Goal: Find specific page/section: Find specific page/section

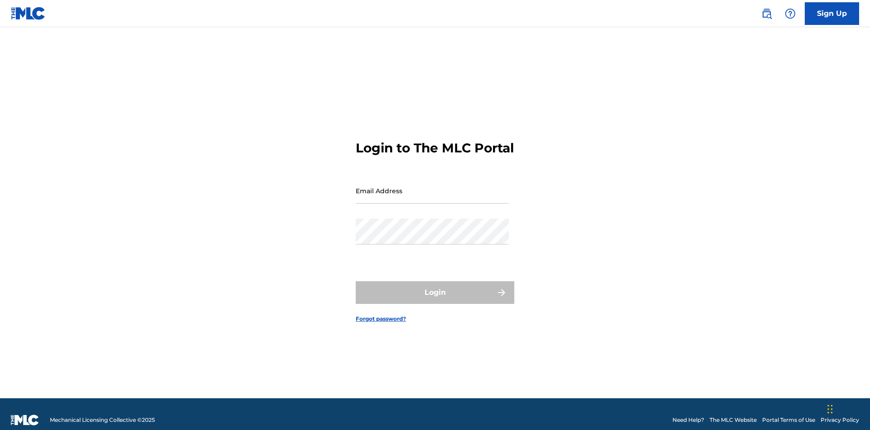
scroll to position [12, 0]
click at [432, 186] on input "Email Address" at bounding box center [432, 191] width 153 height 26
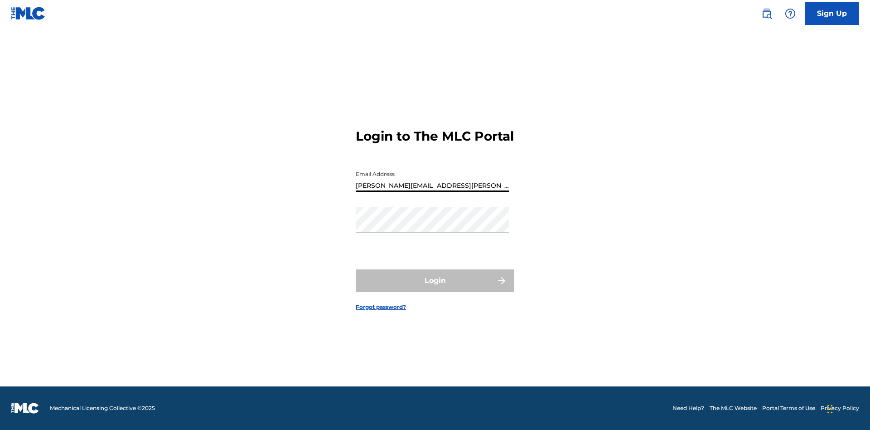
type input "[PERSON_NAME][EMAIL_ADDRESS][PERSON_NAME][DOMAIN_NAME]"
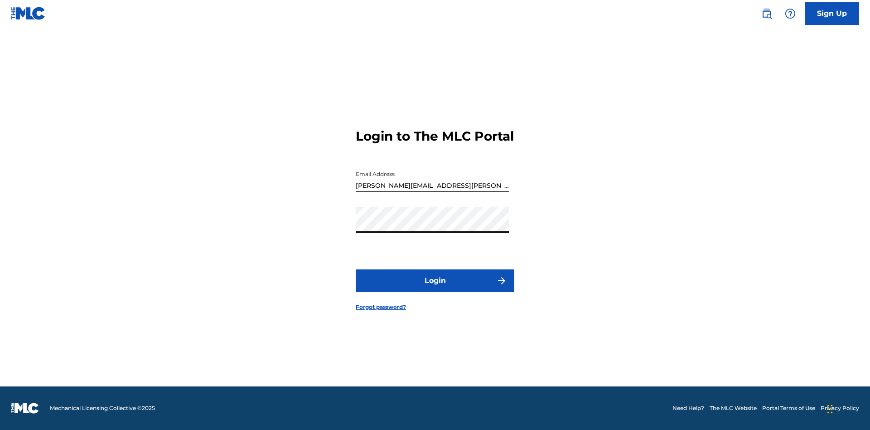
click at [435, 288] on button "Login" at bounding box center [435, 280] width 159 height 23
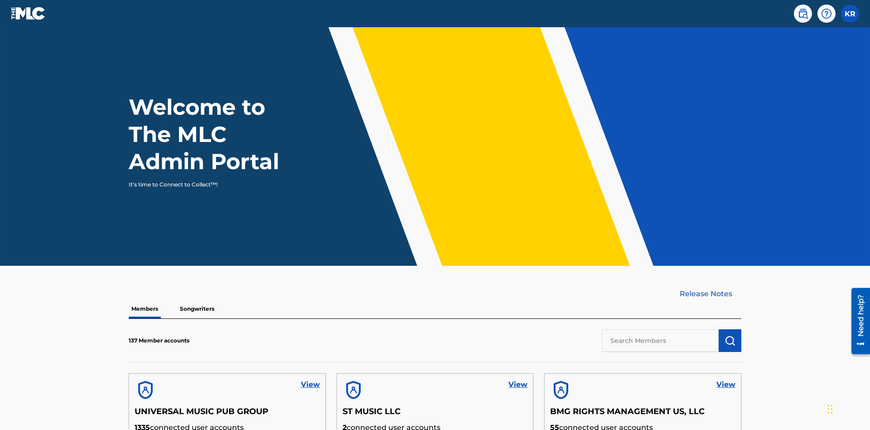
click at [660, 329] on input "text" at bounding box center [660, 340] width 117 height 23
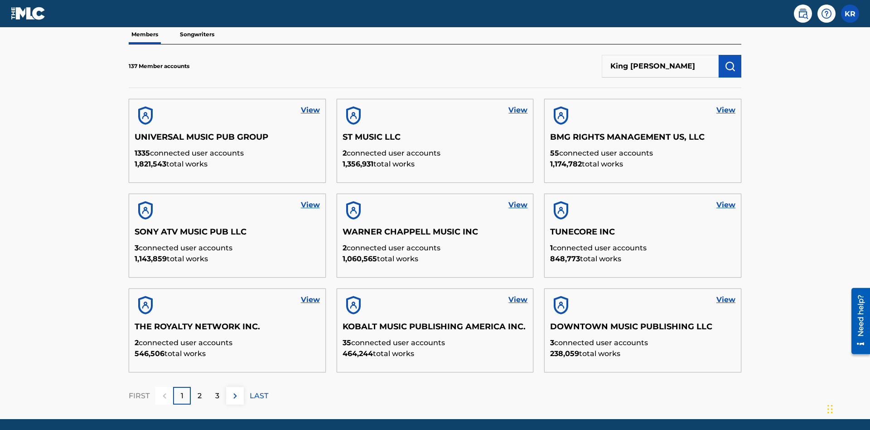
type input "King McTesterson"
click at [730, 61] on img "submit" at bounding box center [730, 66] width 11 height 11
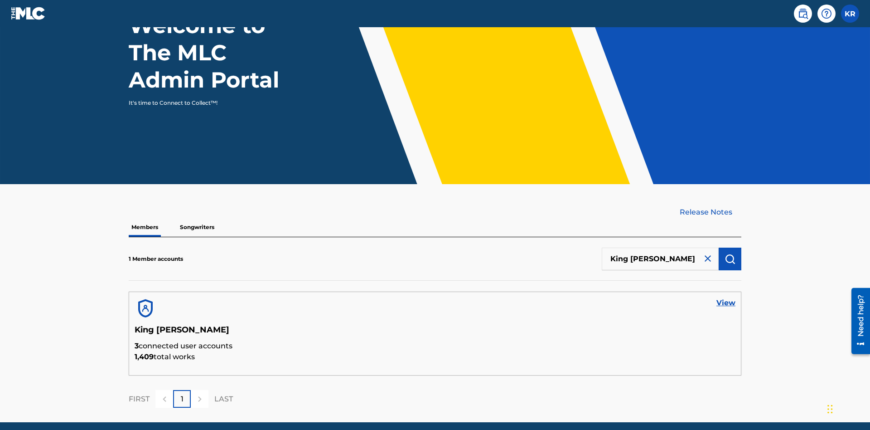
click at [726, 297] on link "View" at bounding box center [726, 302] width 19 height 11
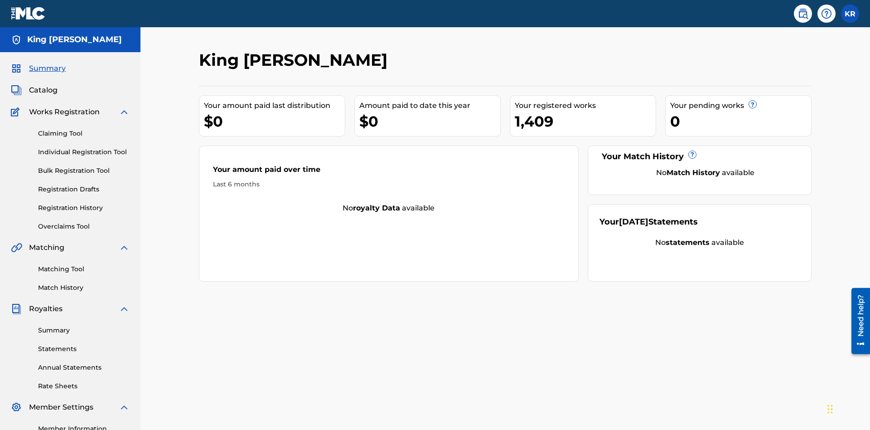
click at [43, 85] on span "Catalog" at bounding box center [43, 90] width 29 height 11
